Goal: Obtain resource: Download file/media

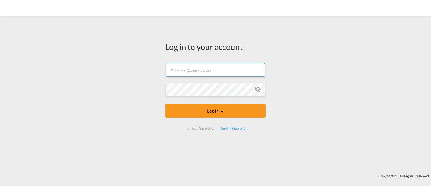
type input "[EMAIL_ADDRESS][DOMAIN_NAME]"
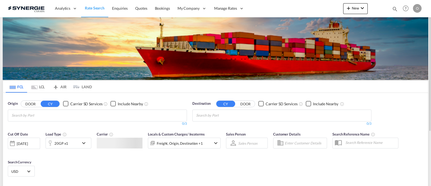
click at [395, 7] on md-icon "icon-magnify" at bounding box center [395, 9] width 6 height 6
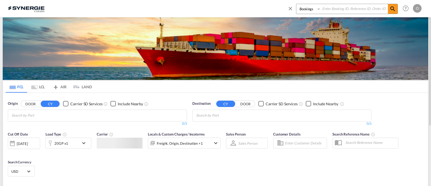
click at [308, 11] on select "Bookings Quotes Enquiries" at bounding box center [309, 9] width 26 height 10
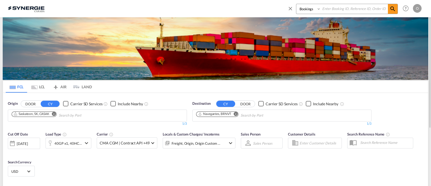
select select "Quotes"
click at [296, 4] on select "Bookings Quotes Enquiries" at bounding box center [309, 9] width 26 height 10
click at [332, 10] on input at bounding box center [354, 8] width 67 height 9
paste input "SYC000013927"
type input "SYC000013927"
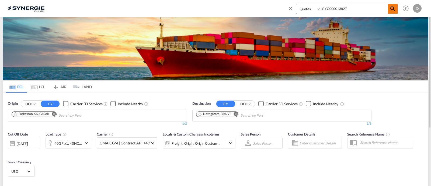
click at [394, 9] on md-icon "icon-magnify" at bounding box center [393, 9] width 6 height 6
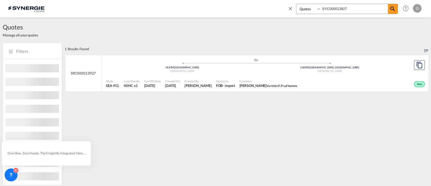
click at [219, 84] on div "Incoterms FOB - import" at bounding box center [225, 83] width 23 height 13
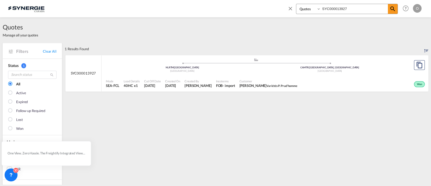
click at [330, 11] on input "SYC000013927" at bounding box center [354, 8] width 67 height 9
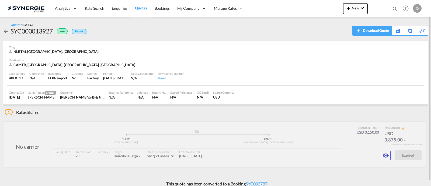
click at [383, 31] on div "Download Quote" at bounding box center [375, 30] width 27 height 9
